Goal: Find specific page/section: Find specific page/section

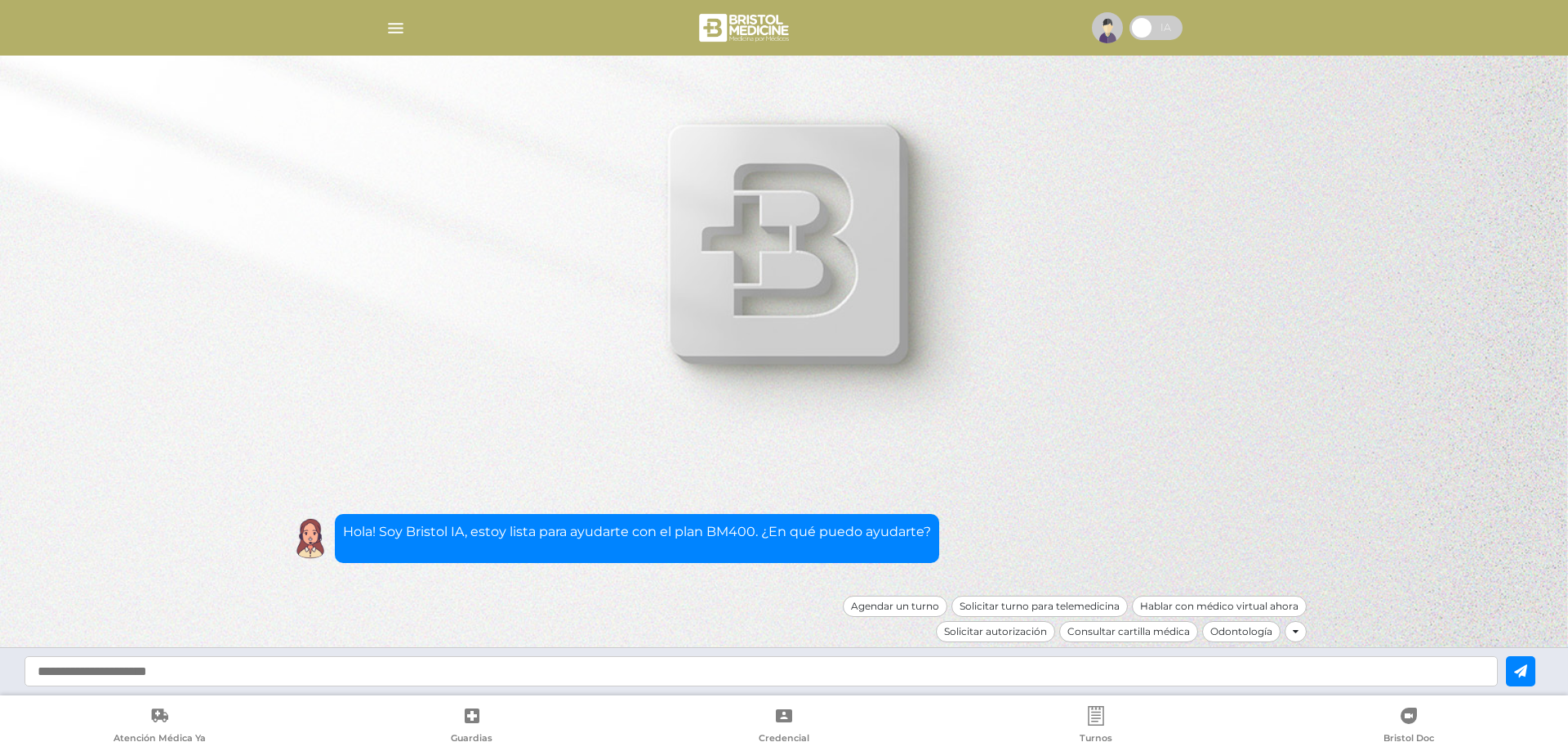
click at [397, 23] on img "button" at bounding box center [395, 28] width 20 height 20
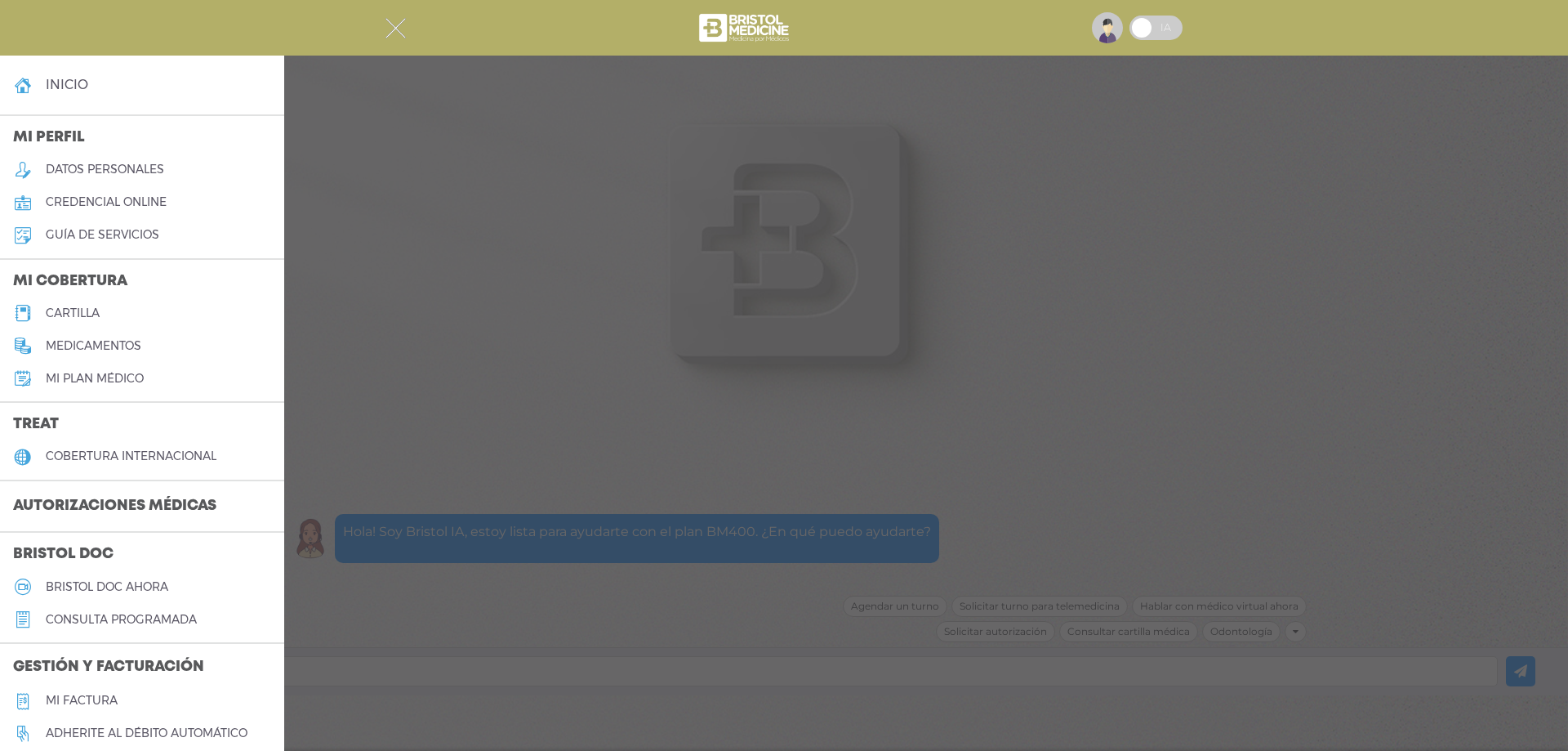
click at [65, 310] on h5 "cartilla" at bounding box center [73, 313] width 54 height 14
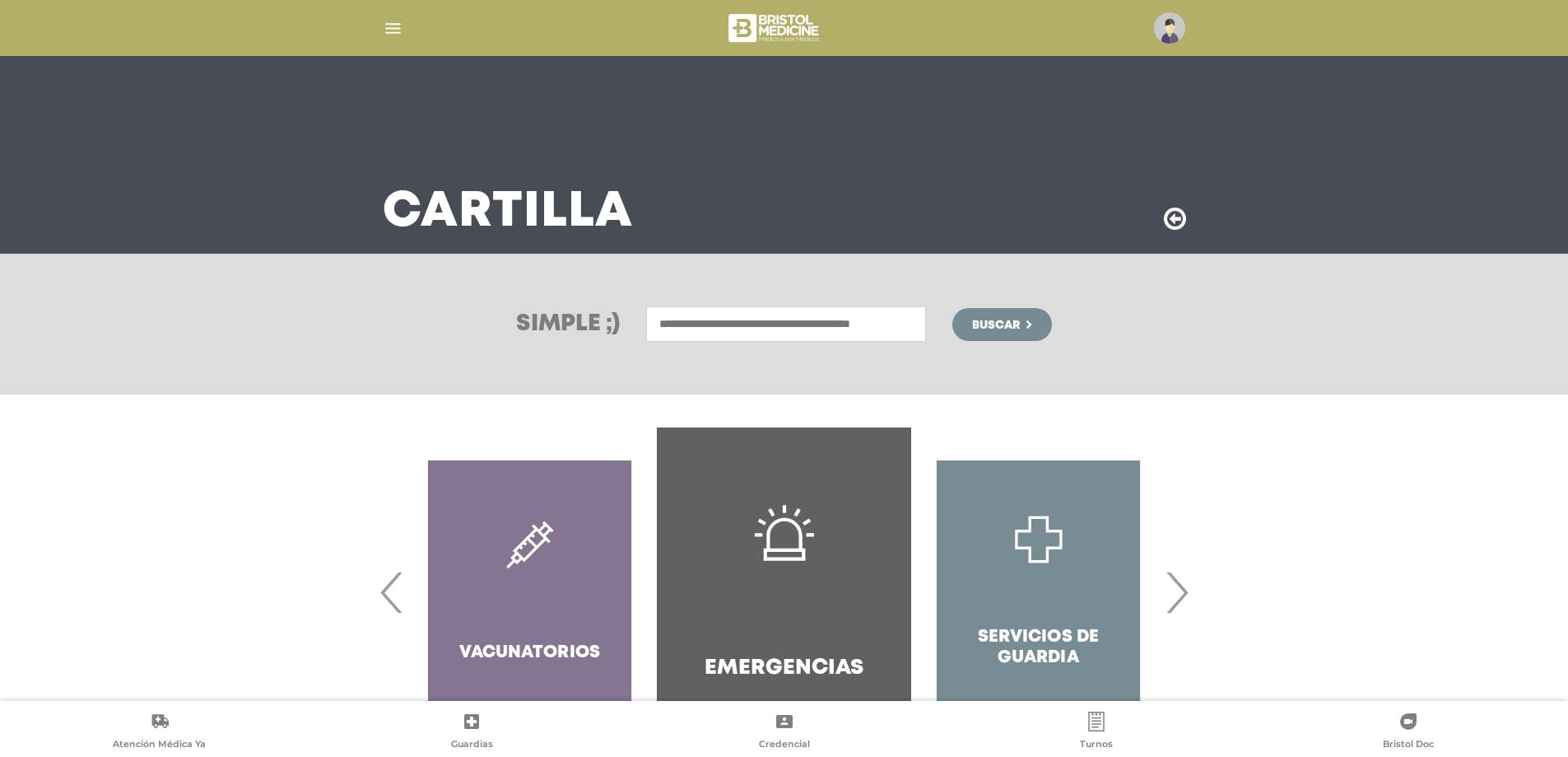
scroll to position [89, 0]
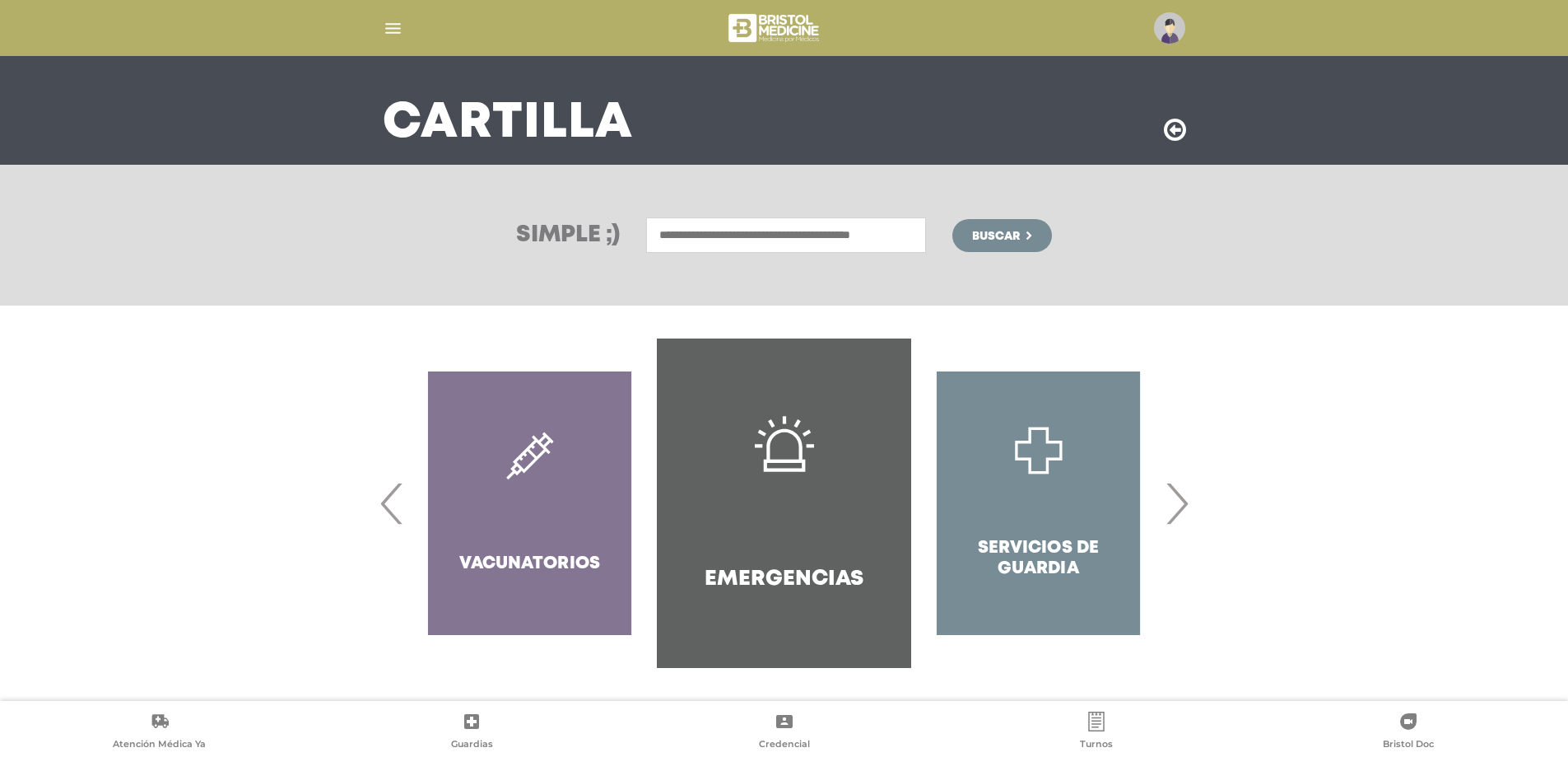
click at [1172, 508] on span "›" at bounding box center [1177, 503] width 32 height 89
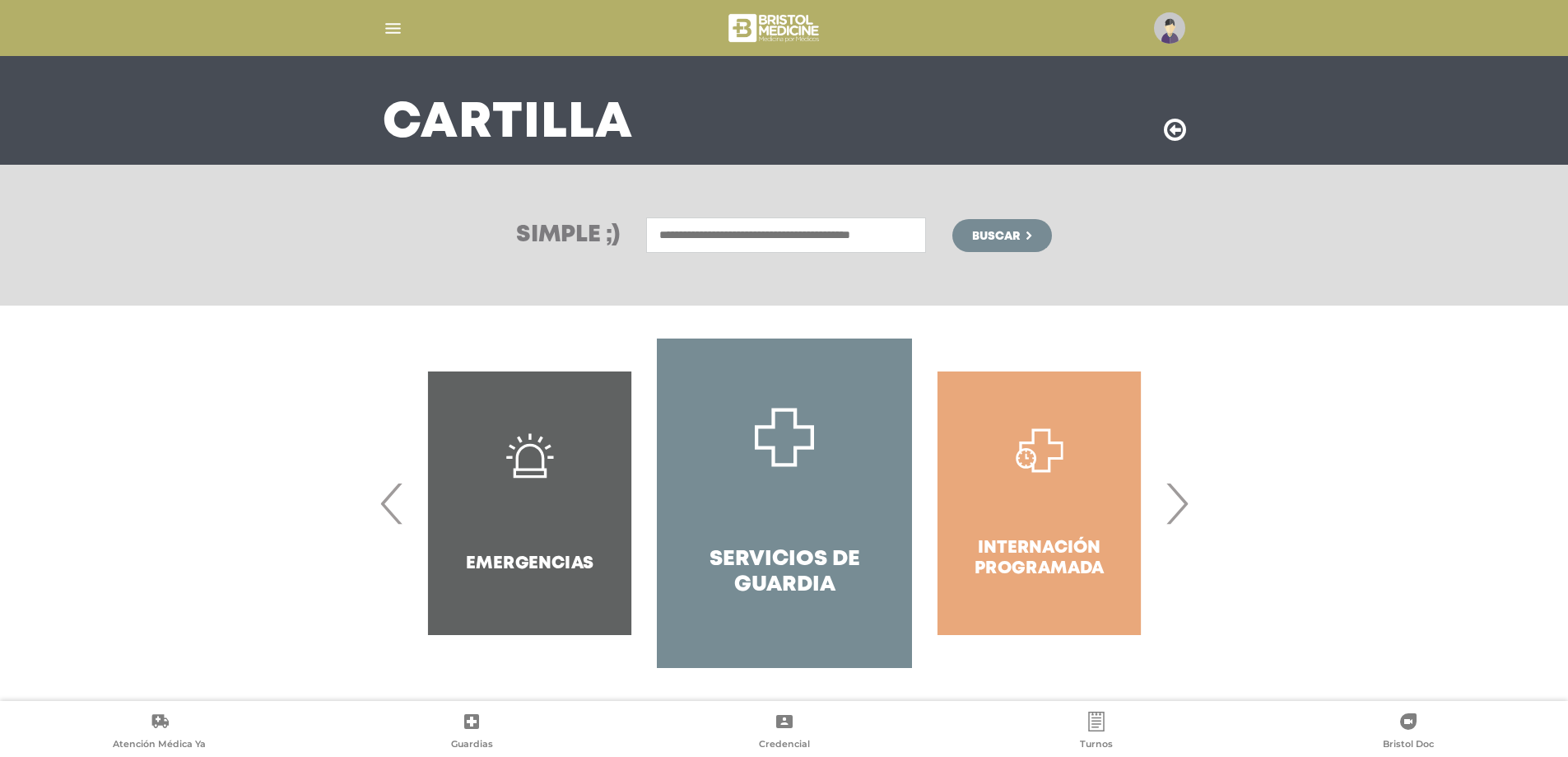
click at [1172, 508] on span "›" at bounding box center [1177, 503] width 32 height 89
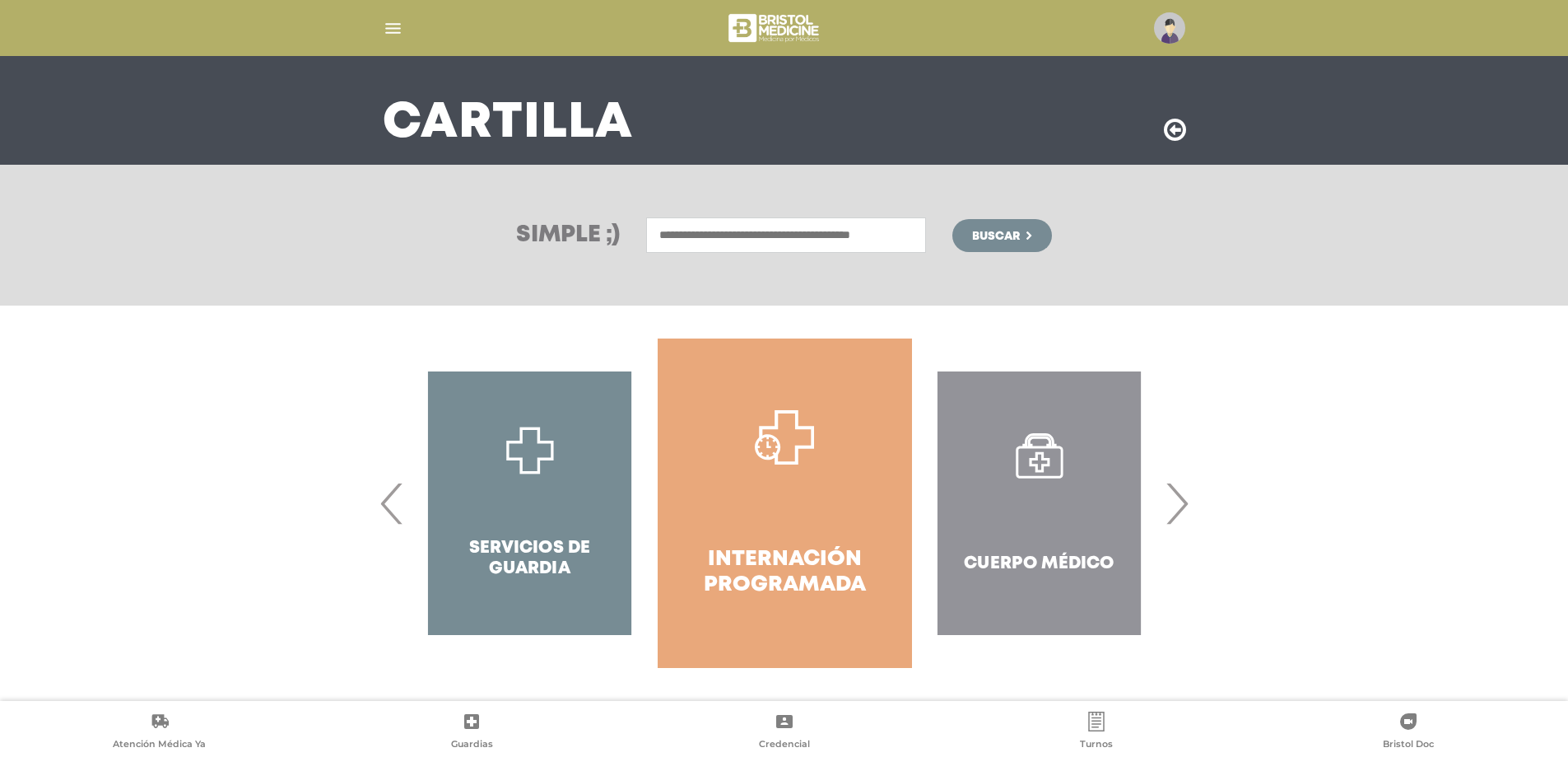
click at [947, 505] on div "Cuerpo Médico" at bounding box center [1039, 504] width 254 height 329
click at [1031, 510] on div "Cuerpo Médico" at bounding box center [1039, 504] width 254 height 329
click at [1166, 515] on span "›" at bounding box center [1177, 503] width 32 height 89
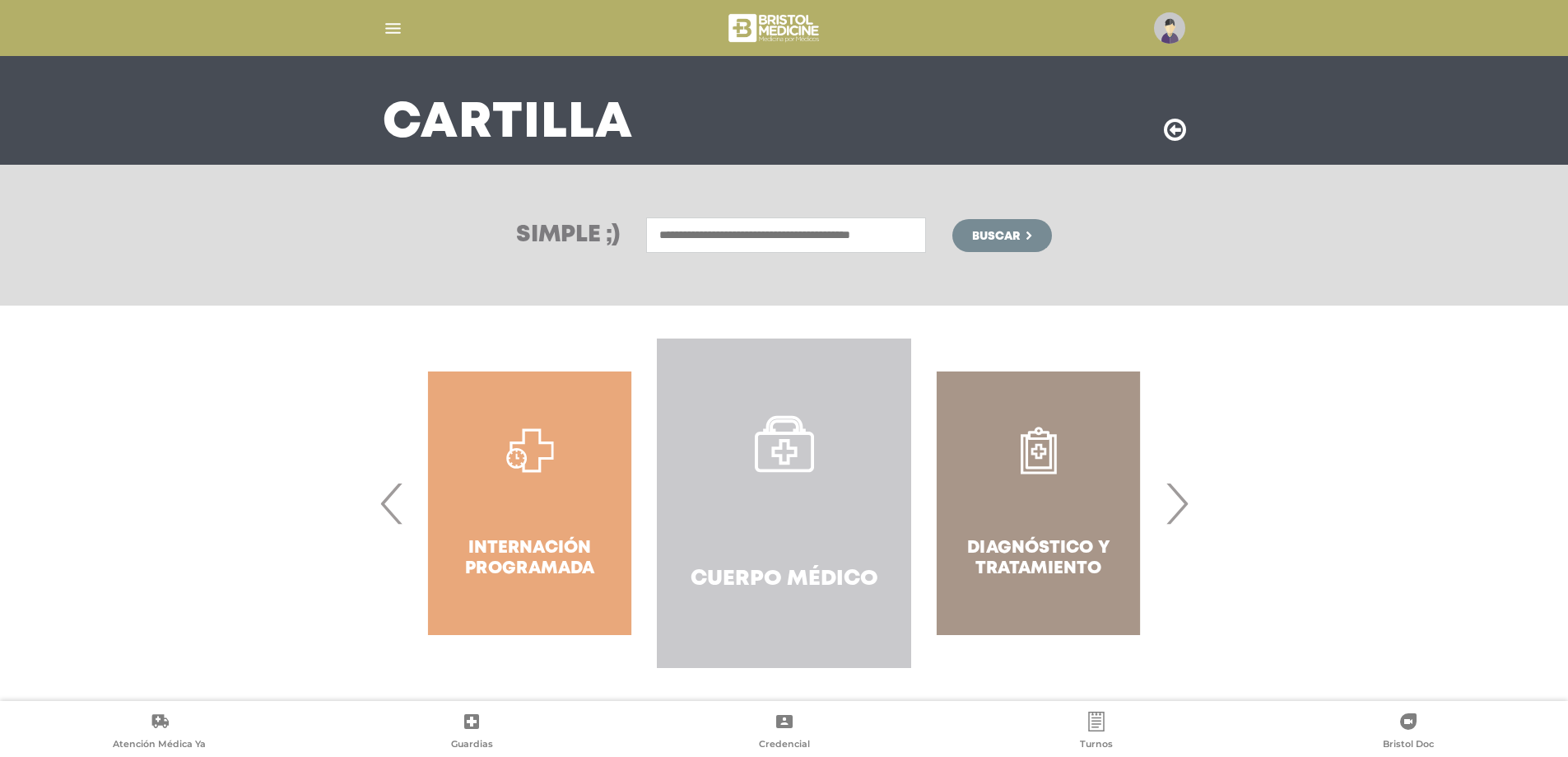
click at [782, 492] on link "Cuerpo Médico" at bounding box center [784, 504] width 254 height 329
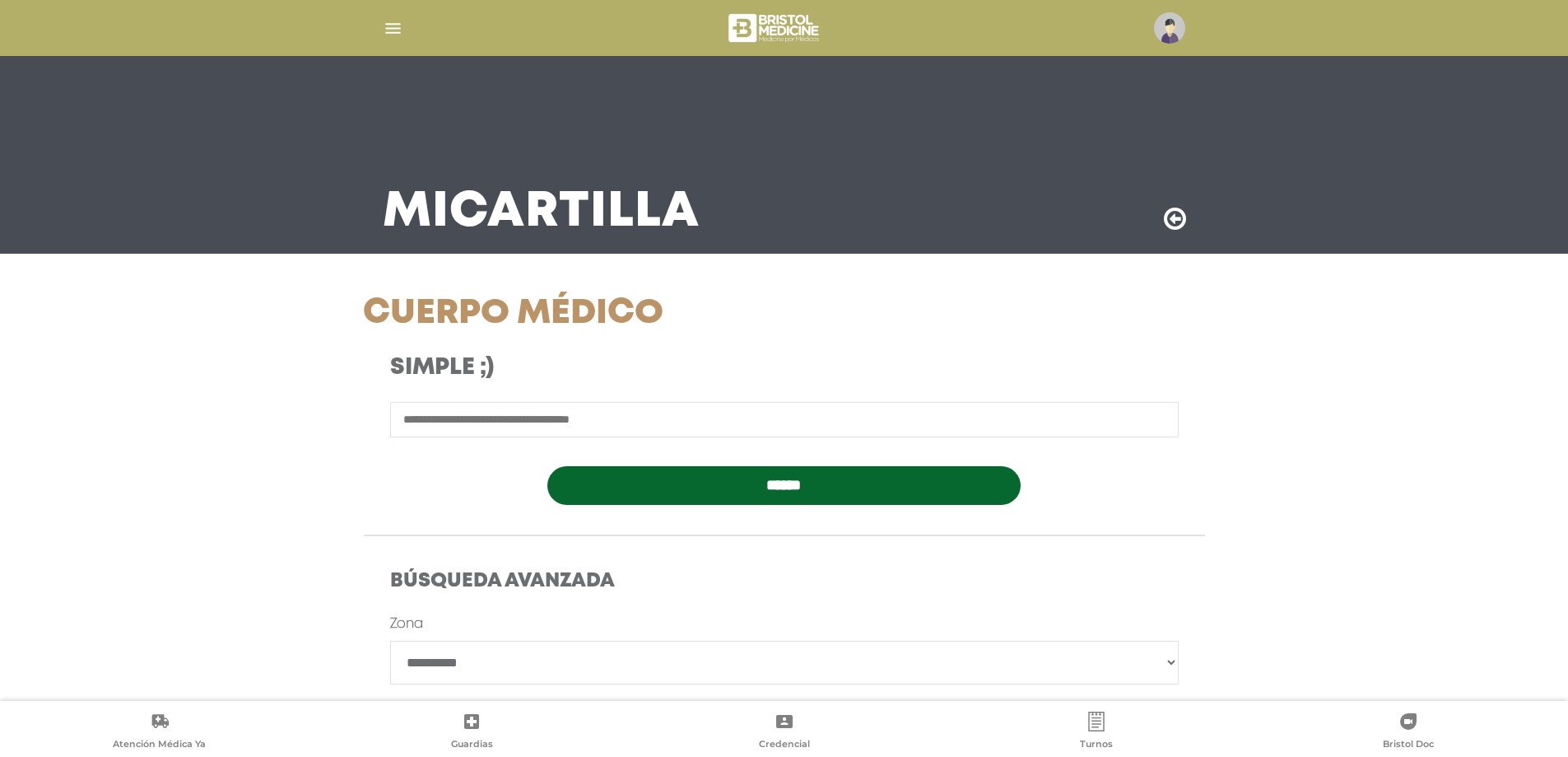
scroll to position [165, 0]
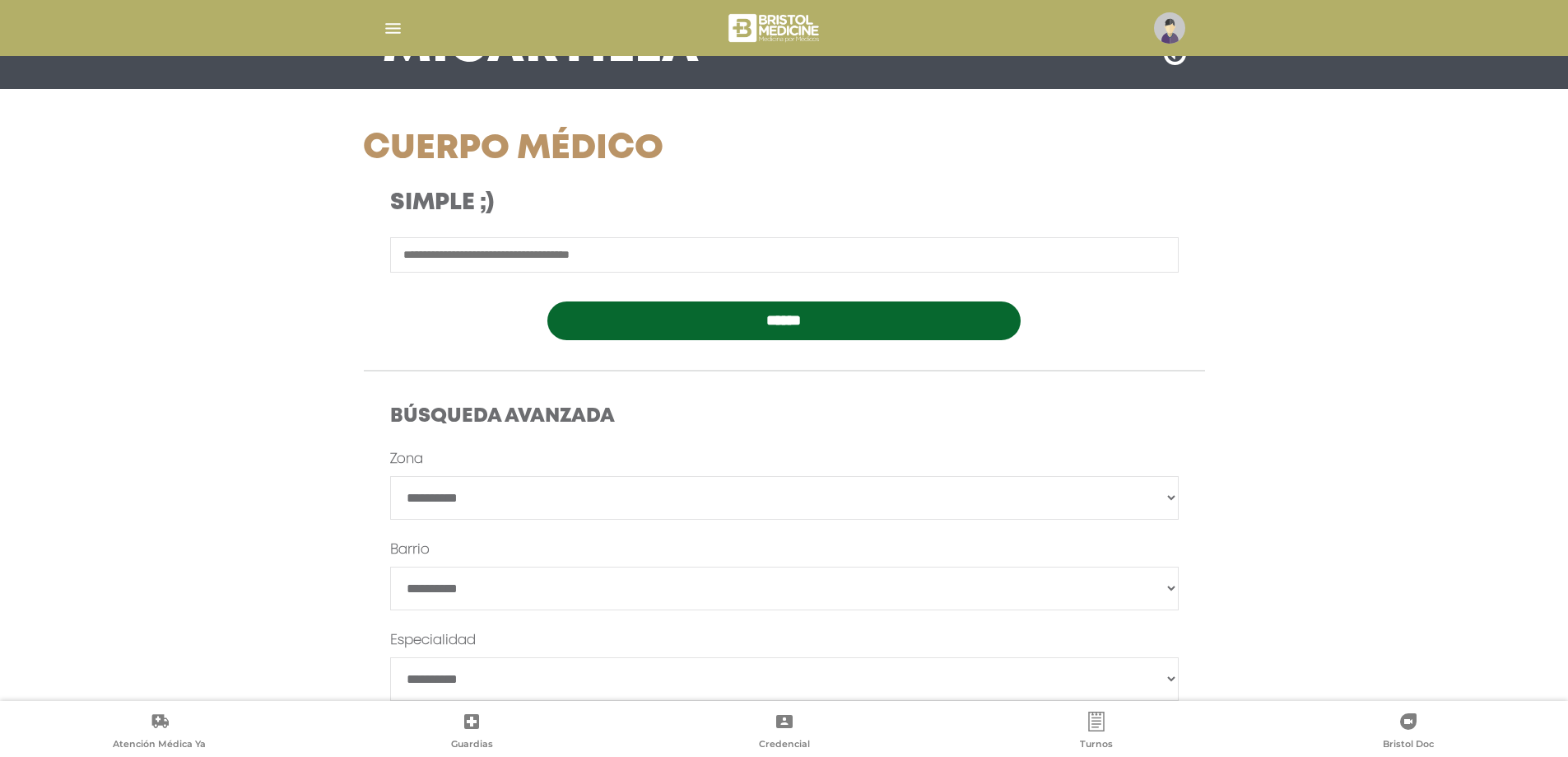
click at [664, 242] on input "text" at bounding box center [784, 254] width 788 height 35
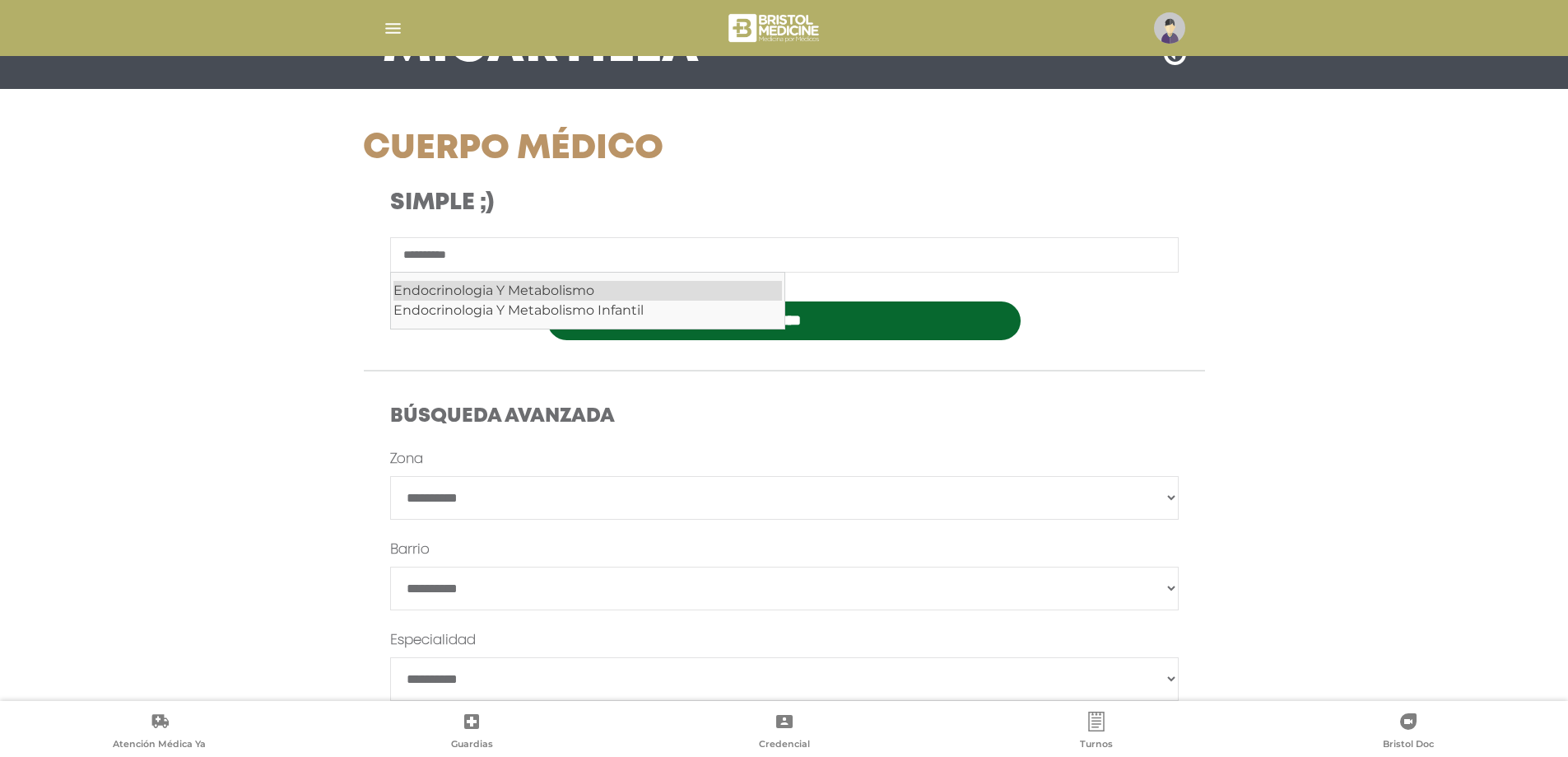
click at [562, 296] on div "Endocrinologia Y Metabolismo" at bounding box center [587, 290] width 388 height 20
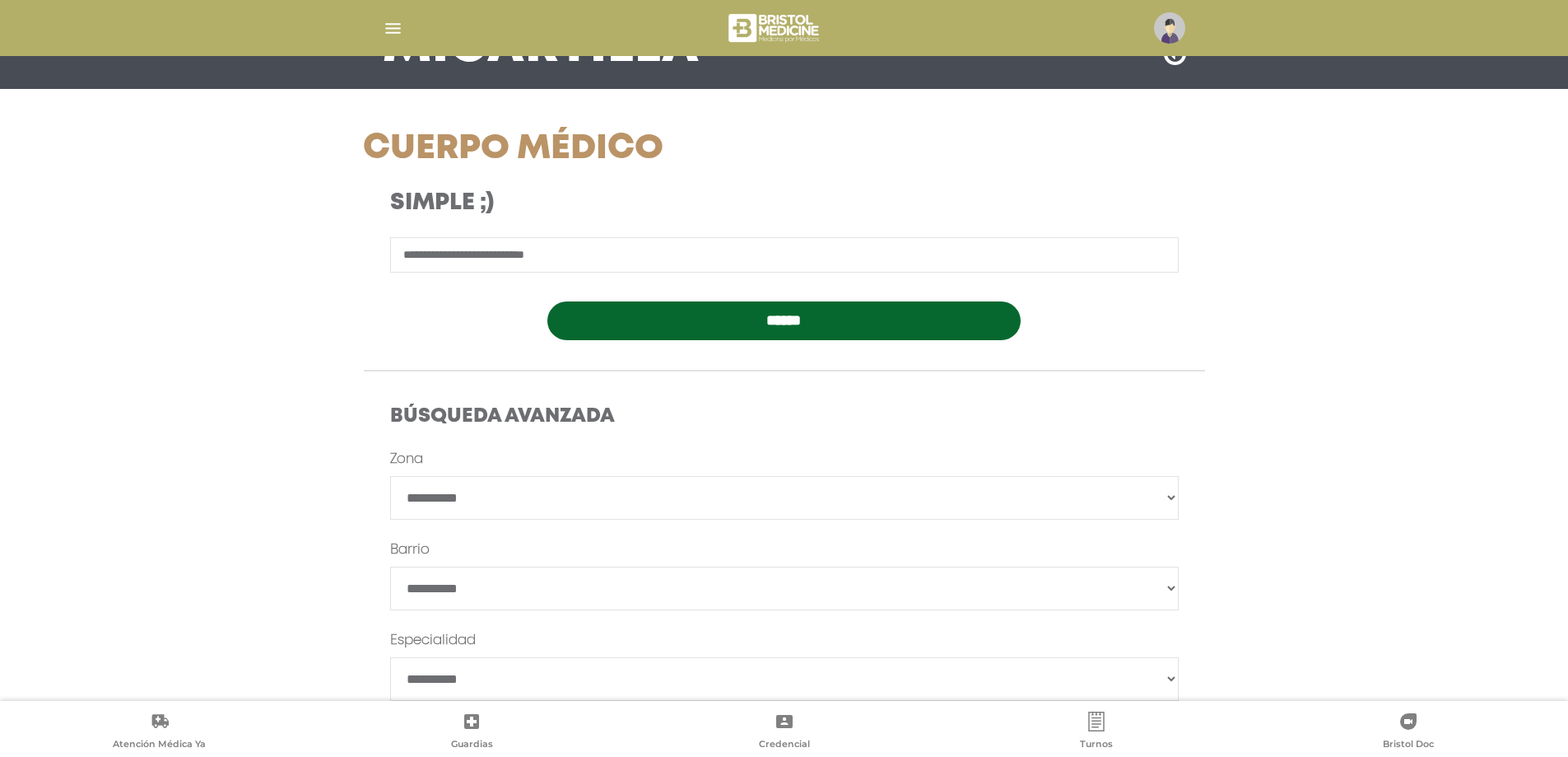
type input "**********"
click at [694, 320] on input "******" at bounding box center [784, 320] width 473 height 38
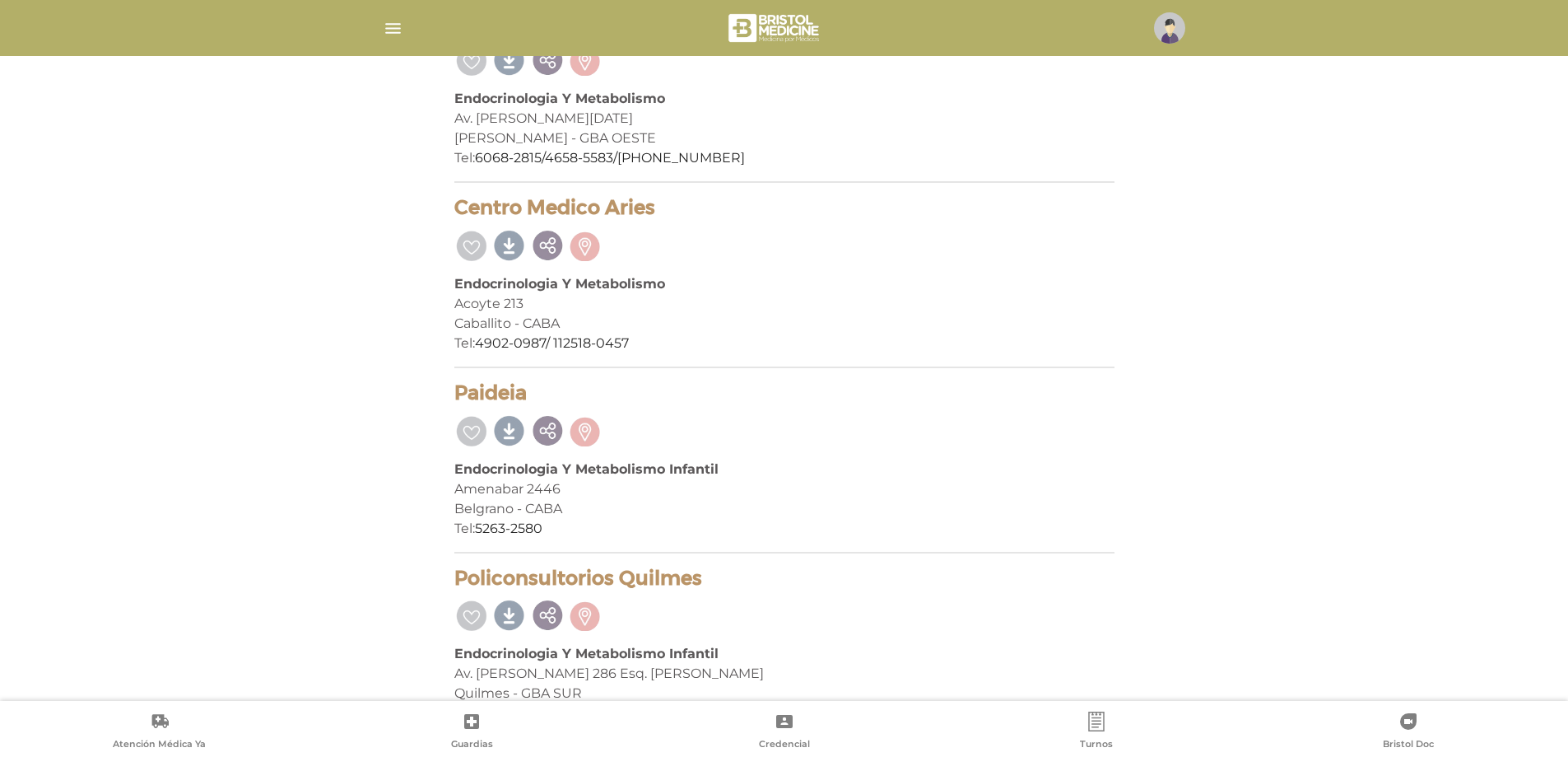
scroll to position [9192, 0]
